Goal: Task Accomplishment & Management: Complete application form

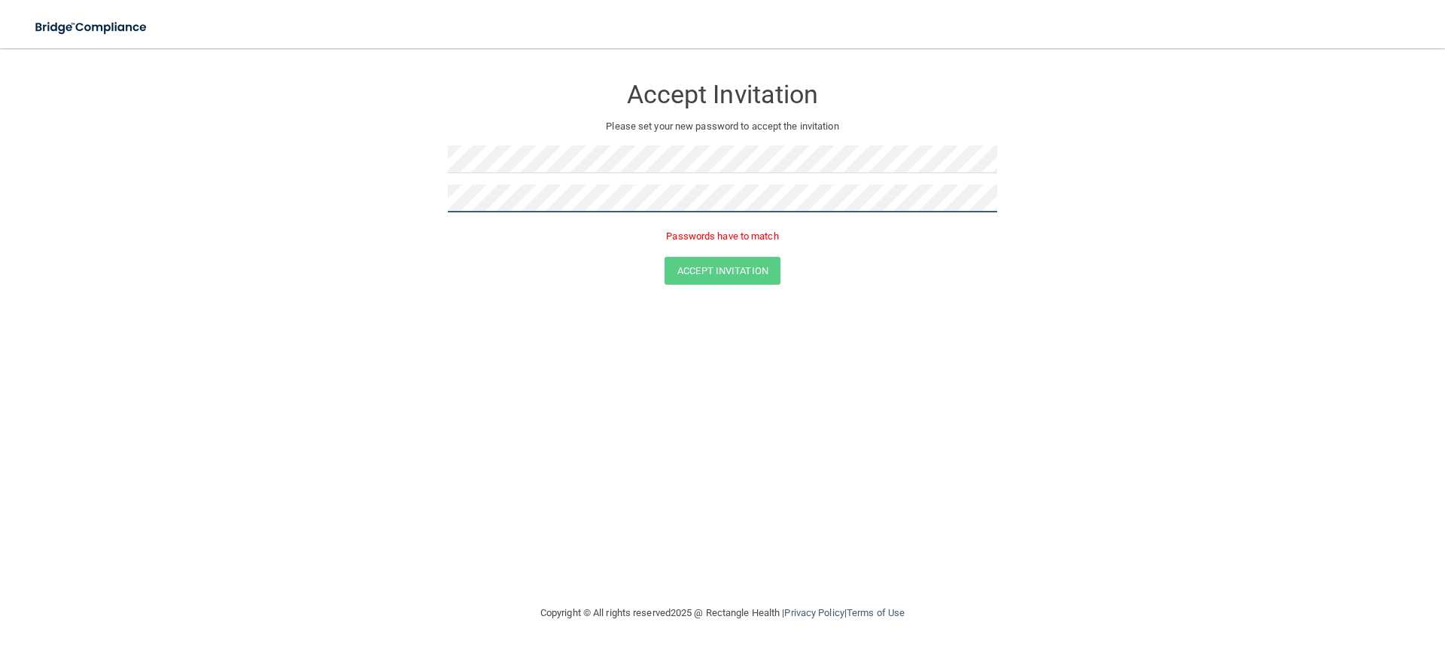
click at [0, 144] on main "Accept Invitation Please set your new password to accept the invitation Passwor…" at bounding box center [722, 350] width 1445 height 604
click at [665, 235] on button "Accept Invitation" at bounding box center [723, 249] width 116 height 28
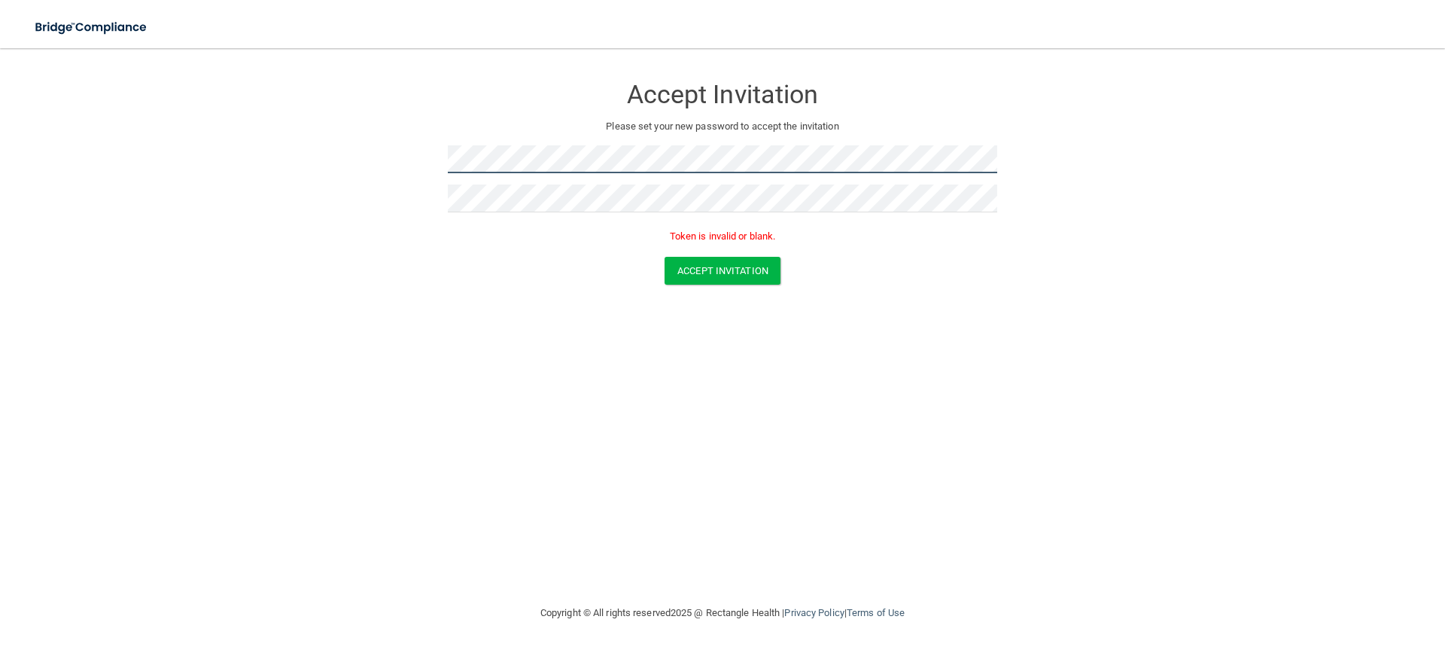
click at [365, 138] on form "Accept Invitation Please set your new password to accept the invitation Token i…" at bounding box center [722, 182] width 1385 height 239
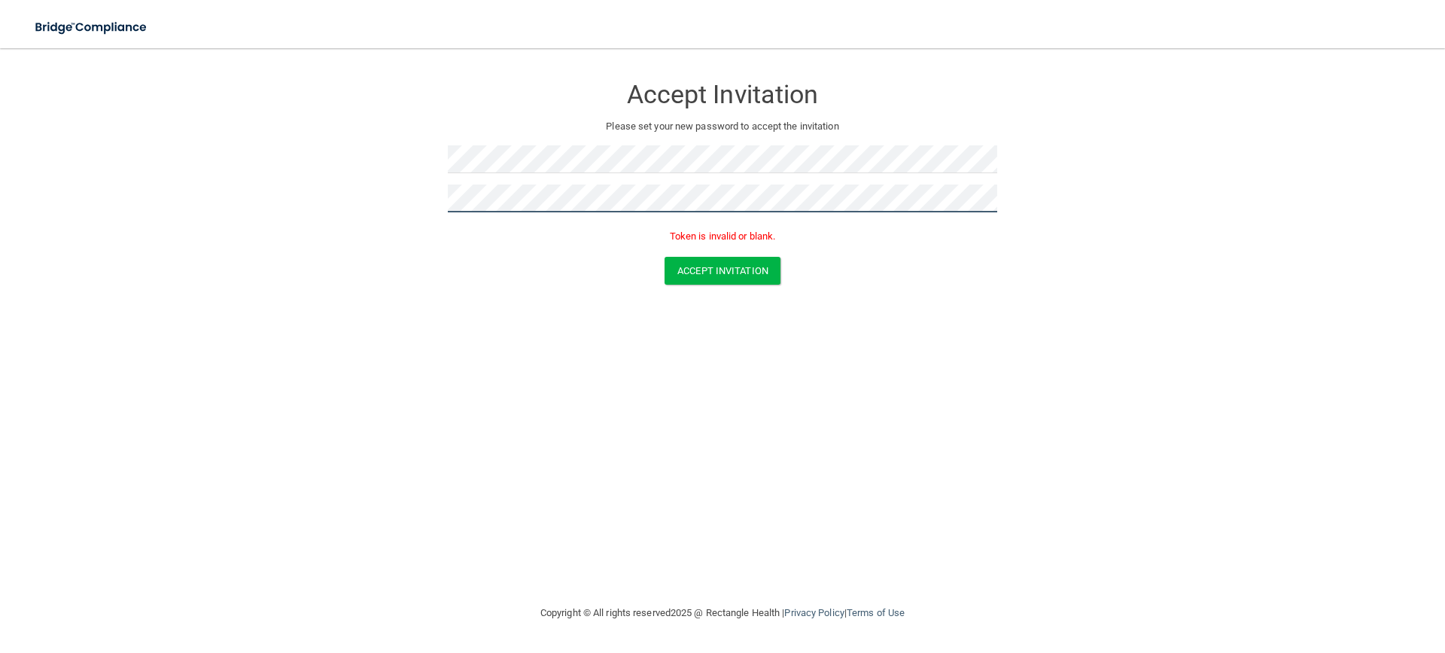
click at [126, 137] on form "Accept Invitation Please set your new password to accept the invitation Token i…" at bounding box center [722, 182] width 1385 height 239
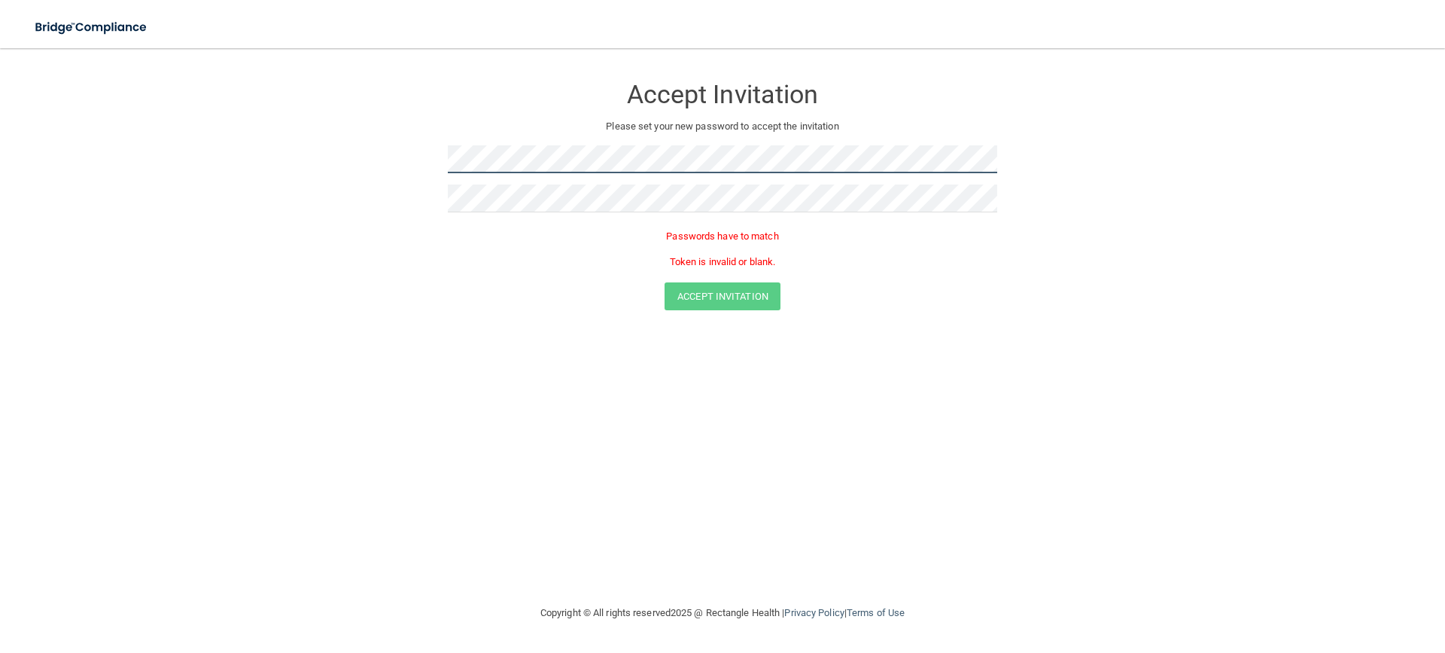
click at [193, 54] on main "Accept Invitation Please set your new password to accept the invitation Passwor…" at bounding box center [722, 350] width 1445 height 604
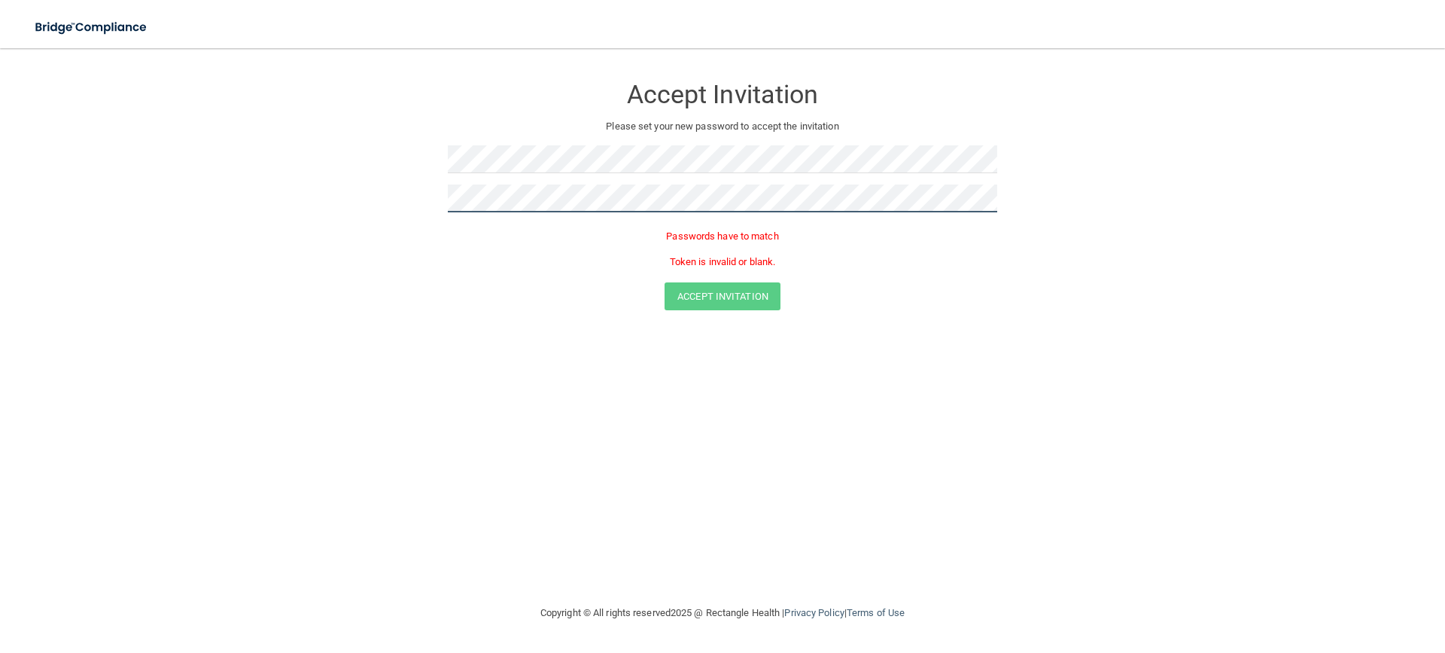
click at [72, 123] on form "Accept Invitation Please set your new password to accept the invitation Passwor…" at bounding box center [722, 195] width 1385 height 265
